Goal: Transaction & Acquisition: Purchase product/service

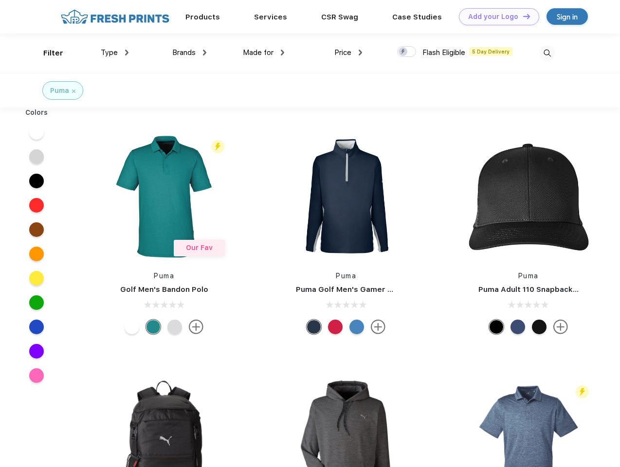
click at [495, 17] on link "Add your Logo Design Tool" at bounding box center [499, 16] width 80 height 17
click at [0, 0] on div "Design Tool" at bounding box center [0, 0] width 0 height 0
click at [522, 16] on link "Add your Logo Design Tool" at bounding box center [499, 16] width 80 height 17
click at [47, 53] on div "Filter" at bounding box center [53, 53] width 20 height 11
click at [115, 53] on span "Type" at bounding box center [109, 52] width 17 height 9
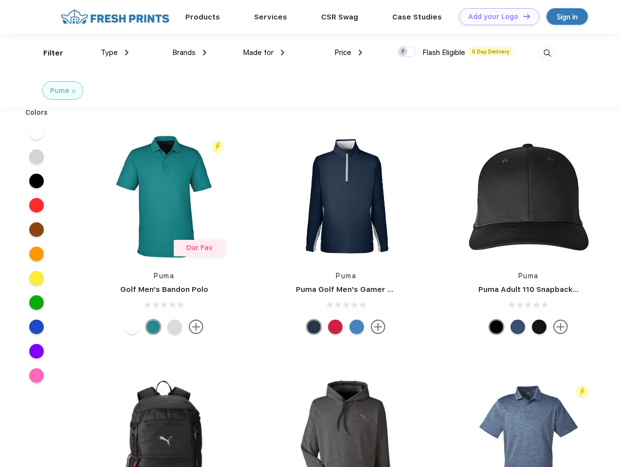
click at [189, 53] on span "Brands" at bounding box center [183, 52] width 23 height 9
click at [264, 53] on span "Made for" at bounding box center [258, 52] width 31 height 9
click at [348, 53] on span "Price" at bounding box center [342, 52] width 17 height 9
click at [407, 52] on div at bounding box center [406, 51] width 19 height 11
click at [403, 52] on input "checkbox" at bounding box center [400, 49] width 6 height 6
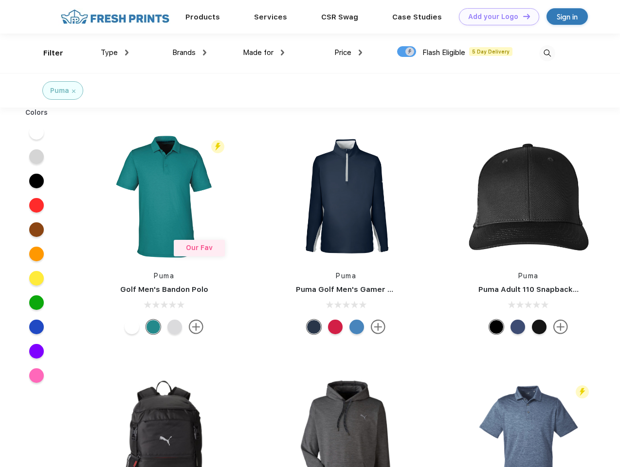
click at [547, 53] on img at bounding box center [547, 53] width 16 height 16
